Goal: Task Accomplishment & Management: Use online tool/utility

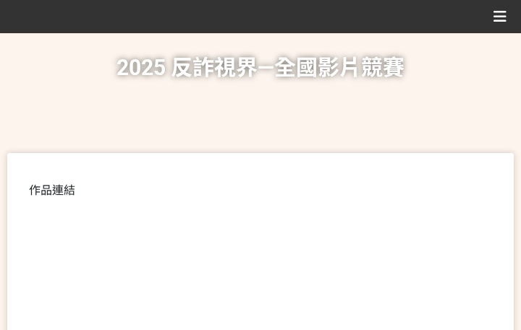
scroll to position [361, 0]
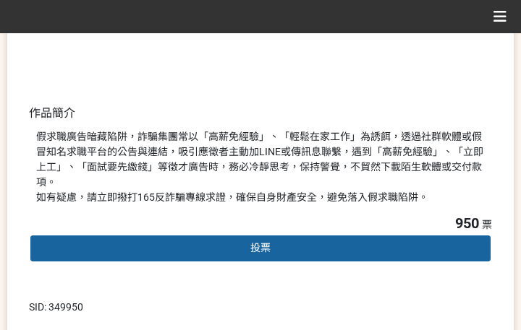
click at [268, 242] on span "投票" at bounding box center [260, 248] width 20 height 12
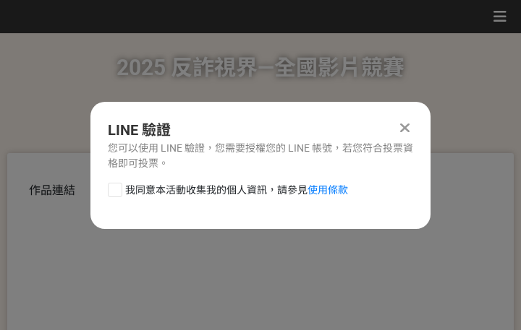
scroll to position [0, 0]
drag, startPoint x: 220, startPoint y: 192, endPoint x: 228, endPoint y: 204, distance: 14.6
click at [220, 192] on span "我同意本活動收集我的個人資訊，請參見 使用條款" at bounding box center [236, 190] width 223 height 15
click at [118, 192] on input "我同意本活動收集我的個人資訊，請參見 使用條款" at bounding box center [112, 189] width 9 height 9
checkbox input "false"
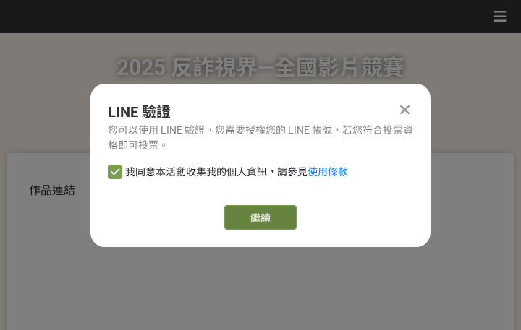
click at [260, 218] on link "繼續" at bounding box center [260, 217] width 72 height 25
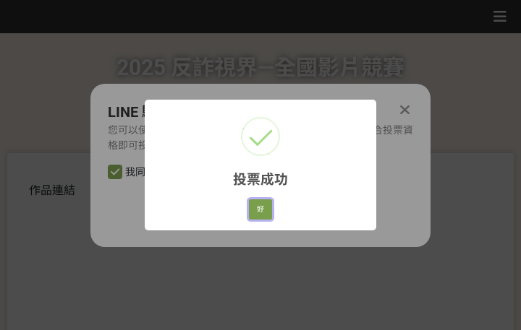
drag, startPoint x: 255, startPoint y: 215, endPoint x: 328, endPoint y: 217, distance: 73.0
click at [255, 215] on button "好" at bounding box center [260, 210] width 23 height 20
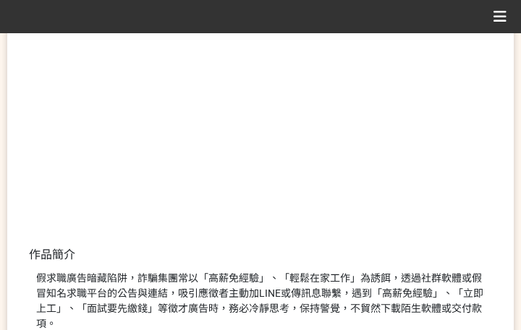
scroll to position [276, 0]
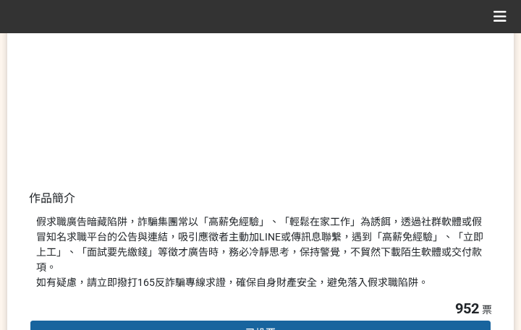
click at [373, 254] on div "假求職廣告暗藏陷阱，詐騙集團常以「高薪免經驗」、「輕鬆在家工作」為誘餌，透過社群軟體或假冒知名求職平台的公告與連結，吸引應徵者主動加LINE或傳訊息聯繫，遇到…" at bounding box center [260, 253] width 448 height 76
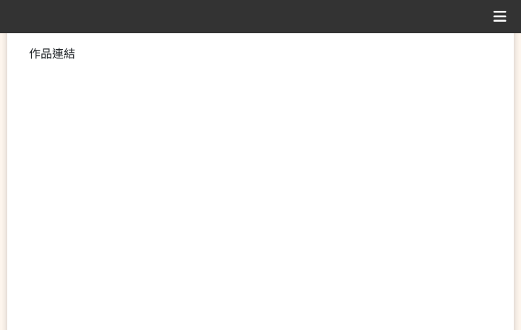
scroll to position [289, 0]
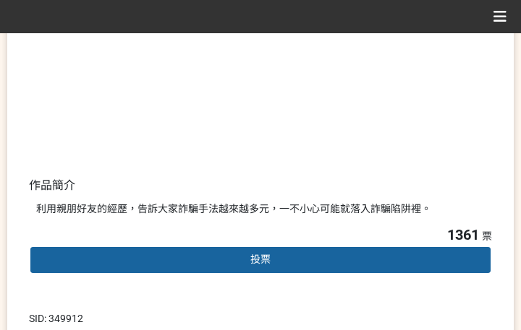
click at [210, 264] on div "投票" at bounding box center [260, 260] width 463 height 29
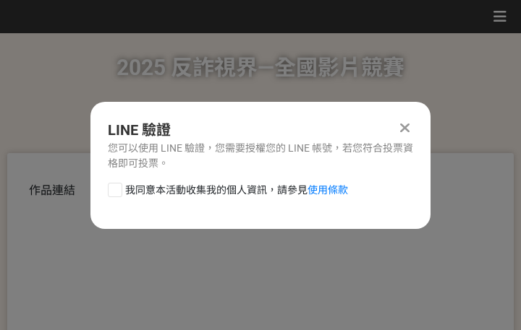
click at [214, 190] on span "我同意本活動收集我的個人資訊，請參見 使用條款" at bounding box center [236, 190] width 223 height 15
click at [118, 190] on input "我同意本活動收集我的個人資訊，請參見 使用條款" at bounding box center [112, 189] width 9 height 9
checkbox input "false"
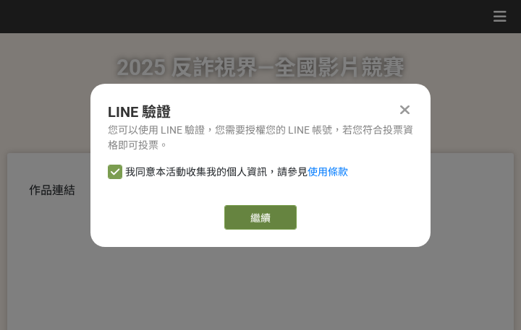
click at [271, 220] on link "繼續" at bounding box center [260, 217] width 72 height 25
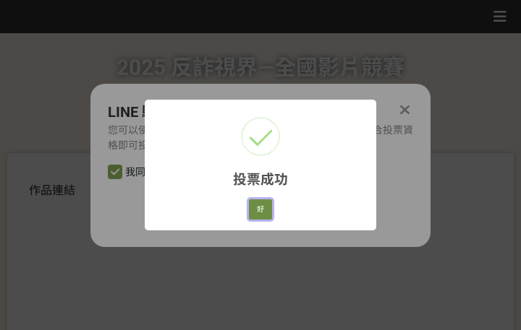
click at [253, 210] on button "好" at bounding box center [260, 210] width 23 height 20
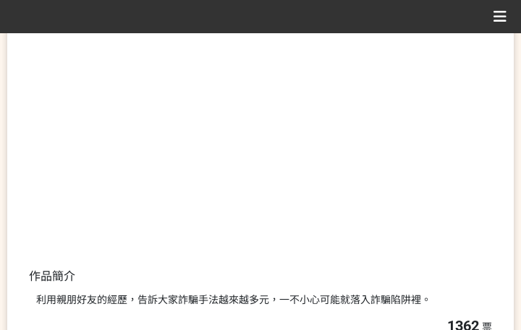
scroll to position [236, 0]
